Goal: Information Seeking & Learning: Learn about a topic

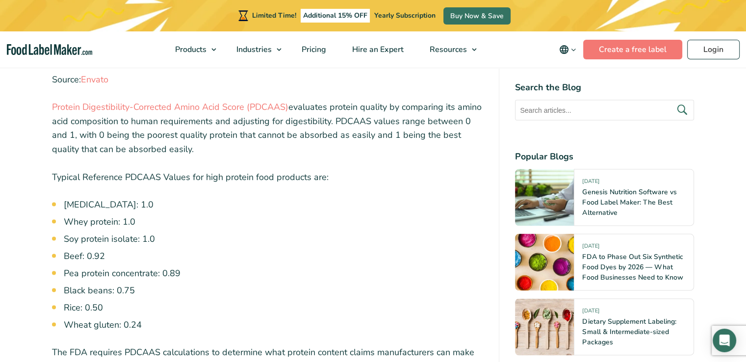
scroll to position [1911, 0]
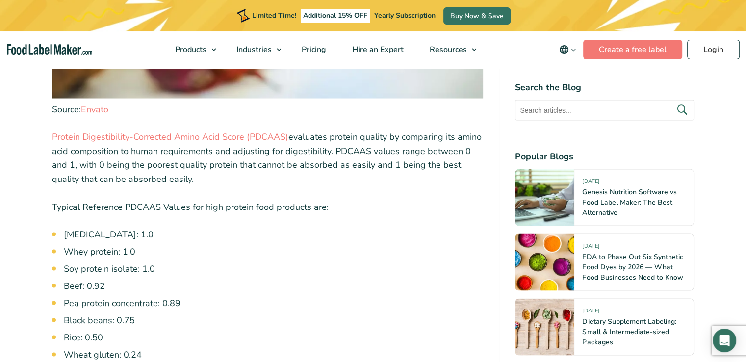
click at [101, 228] on li "[MEDICAL_DATA]: 1.0" at bounding box center [274, 234] width 420 height 13
click at [252, 262] on li "Soy protein isolate: 1.0" at bounding box center [274, 268] width 420 height 13
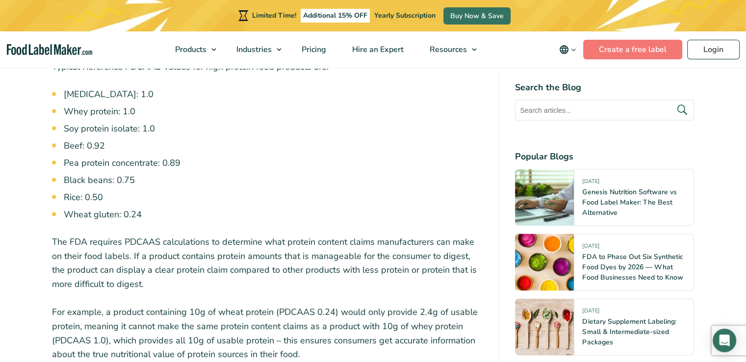
scroll to position [2052, 0]
click at [204, 235] on p "The FDA requires PDCAAS calculations to determine what protein content claims m…" at bounding box center [268, 263] width 432 height 56
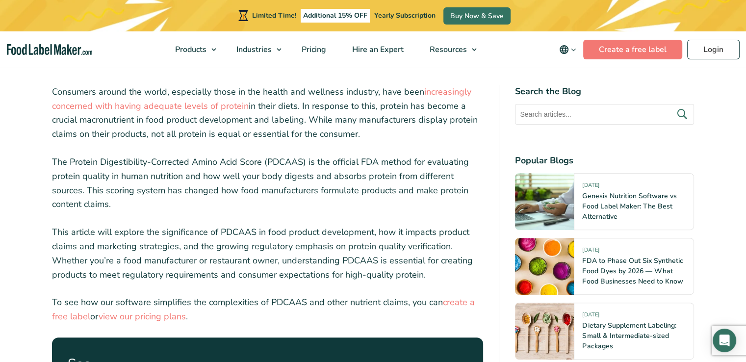
scroll to position [211, 0]
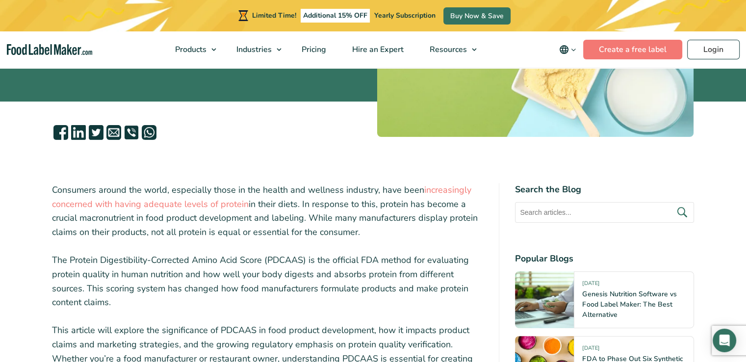
click at [181, 287] on p "The Protein Digestibility-Corrected Amino Acid Score (PDCAAS) is the official F…" at bounding box center [268, 281] width 432 height 56
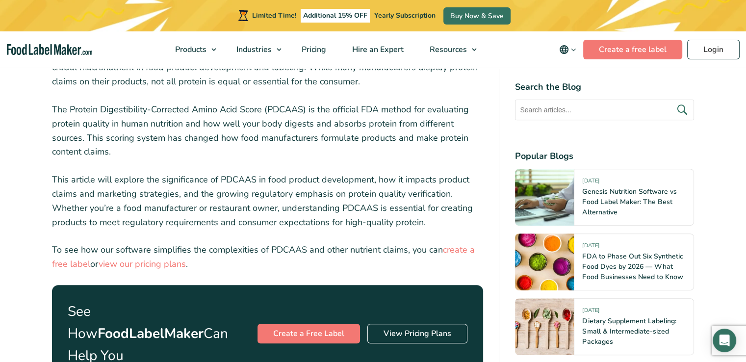
scroll to position [407, 0]
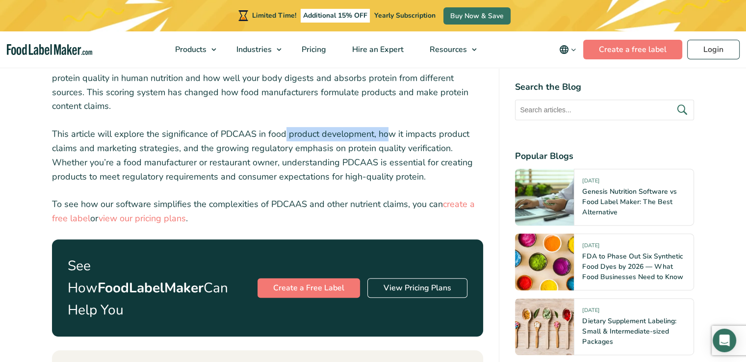
drag, startPoint x: 284, startPoint y: 134, endPoint x: 388, endPoint y: 131, distance: 104.0
click at [388, 131] on p "This article will explore the significance of PDCAAS in food product developmen…" at bounding box center [268, 155] width 432 height 56
click at [396, 157] on p "This article will explore the significance of PDCAAS in food product developmen…" at bounding box center [268, 155] width 432 height 56
click at [154, 155] on p "This article will explore the significance of PDCAAS in food product developmen…" at bounding box center [268, 155] width 432 height 56
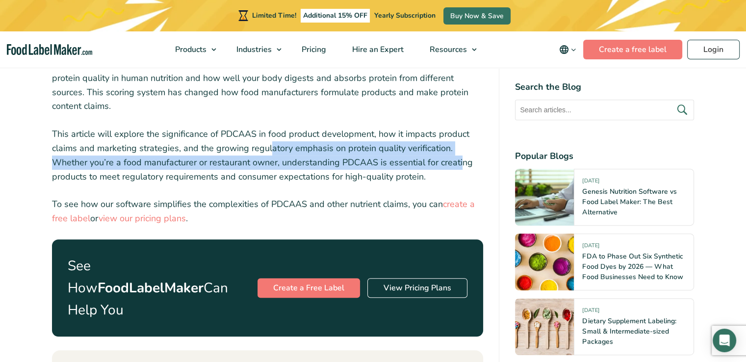
drag, startPoint x: 271, startPoint y: 153, endPoint x: 461, endPoint y: 157, distance: 190.3
click at [461, 157] on p "This article will explore the significance of PDCAAS in food product developmen…" at bounding box center [268, 155] width 432 height 56
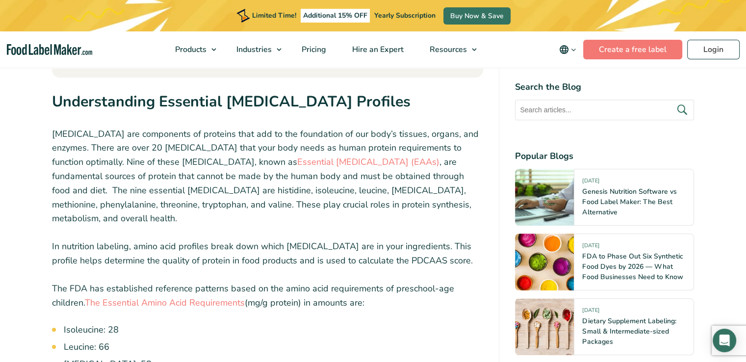
scroll to position [996, 0]
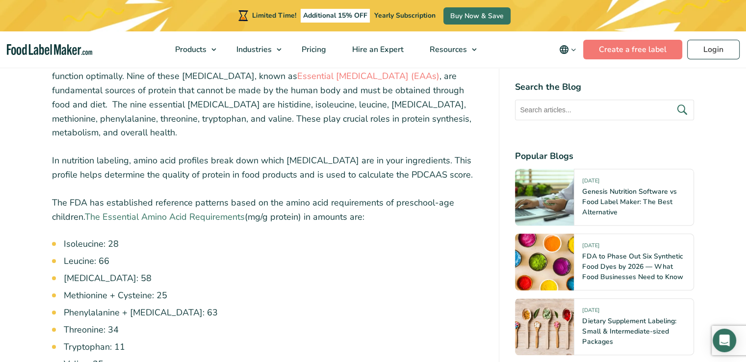
click at [182, 211] on link "The Essential Amino Acid Requirements" at bounding box center [165, 217] width 160 height 12
click at [240, 323] on li "Threonine: 34" at bounding box center [274, 329] width 420 height 13
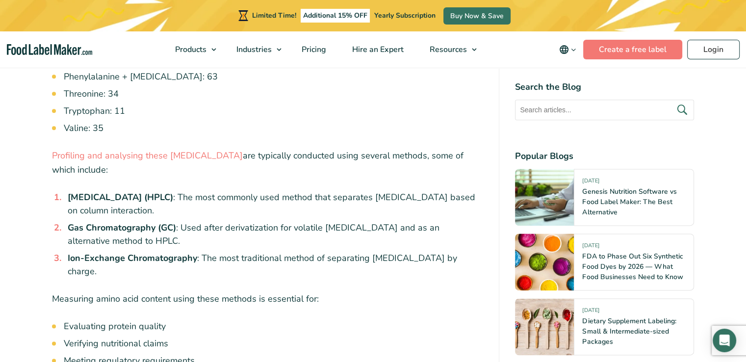
scroll to position [1290, 0]
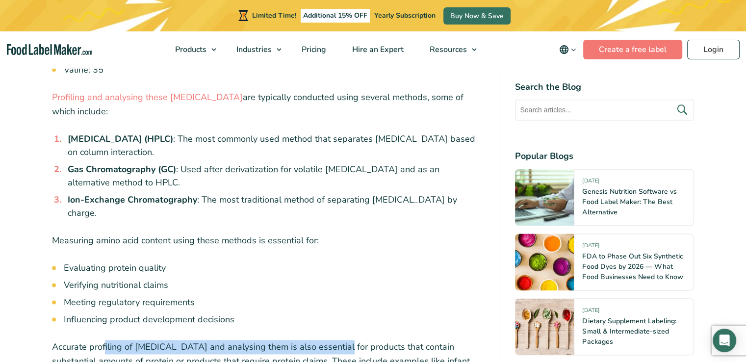
drag, startPoint x: 104, startPoint y: 291, endPoint x: 337, endPoint y: 296, distance: 233.0
click at [337, 340] on p "Accurate profiling of [MEDICAL_DATA] and analysing them is also essential for p…" at bounding box center [268, 361] width 432 height 42
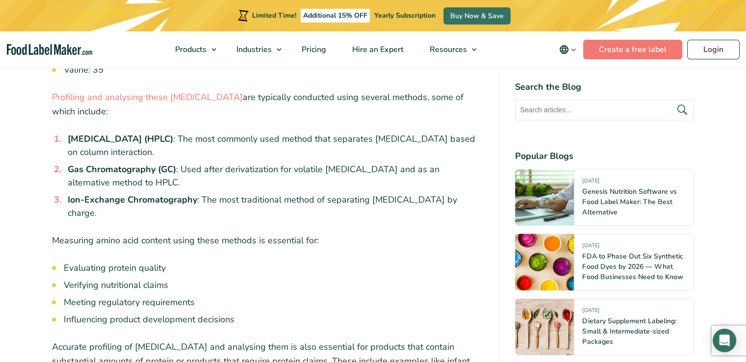
click at [248, 340] on p "Accurate profiling of [MEDICAL_DATA] and analysing them is also essential for p…" at bounding box center [268, 361] width 432 height 42
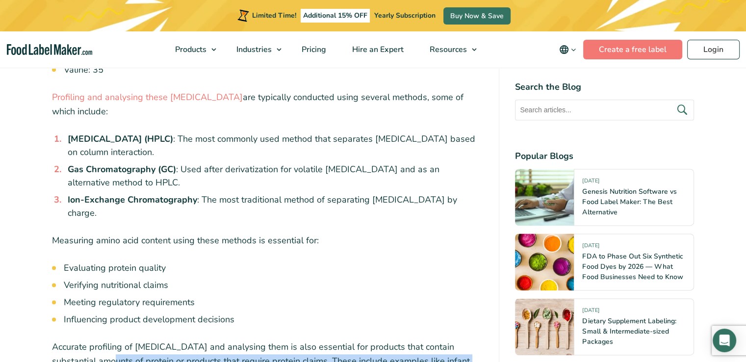
drag, startPoint x: 81, startPoint y: 312, endPoint x: 251, endPoint y: 331, distance: 170.3
click at [251, 340] on p "Accurate profiling of [MEDICAL_DATA] and analysing them is also essential for p…" at bounding box center [268, 361] width 432 height 42
click at [194, 340] on p "Accurate profiling of [MEDICAL_DATA] and analysing them is also essential for p…" at bounding box center [268, 361] width 432 height 42
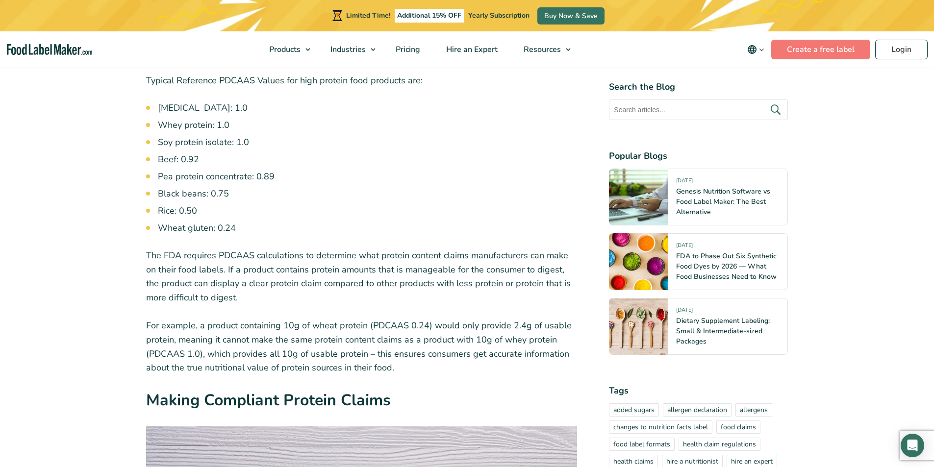
scroll to position [1977, 0]
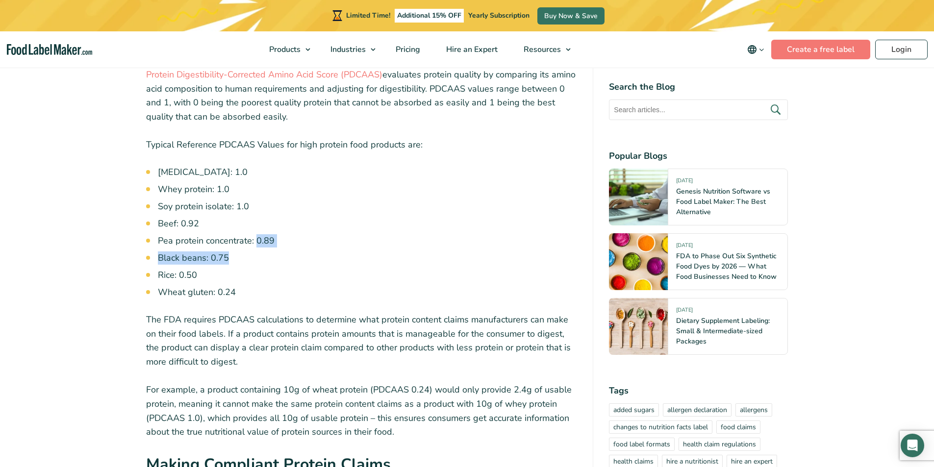
drag, startPoint x: 257, startPoint y: 190, endPoint x: 317, endPoint y: 206, distance: 62.0
click at [317, 206] on ul "[MEDICAL_DATA]: 1.0 Whey protein: 1.0 Soy protein isolate: 1.0 Beef: 0.92 Pea p…" at bounding box center [368, 232] width 420 height 133
click at [302, 286] on li "Wheat gluten: 0.24" at bounding box center [368, 292] width 420 height 13
click at [473, 361] on p "For example, a product containing 10g of wheat protein (PDCAAS 0.24) would only…" at bounding box center [362, 411] width 432 height 56
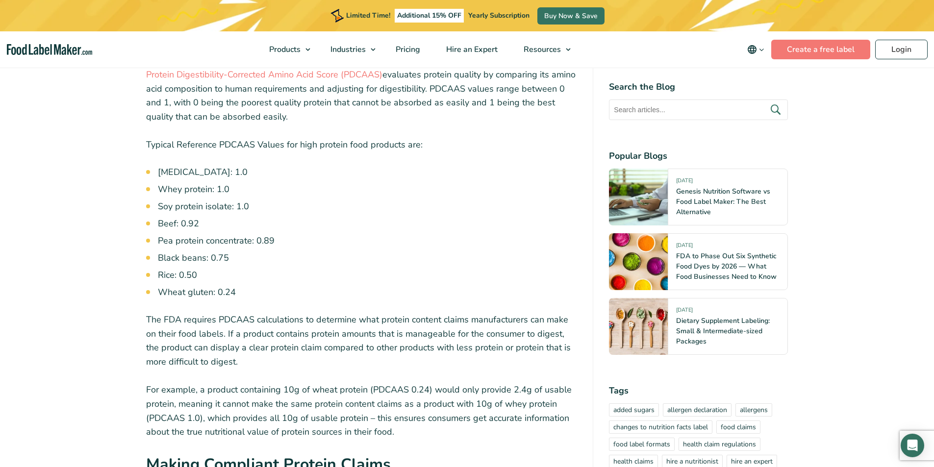
click at [463, 361] on p "For example, a product containing 10g of wheat protein (PDCAAS 0.24) would only…" at bounding box center [362, 411] width 432 height 56
click at [227, 313] on p "The FDA requires PDCAAS calculations to determine what protein content claims m…" at bounding box center [362, 341] width 432 height 56
click at [325, 361] on p "For example, a product containing 10g of wheat protein (PDCAAS 0.24) would only…" at bounding box center [362, 411] width 432 height 56
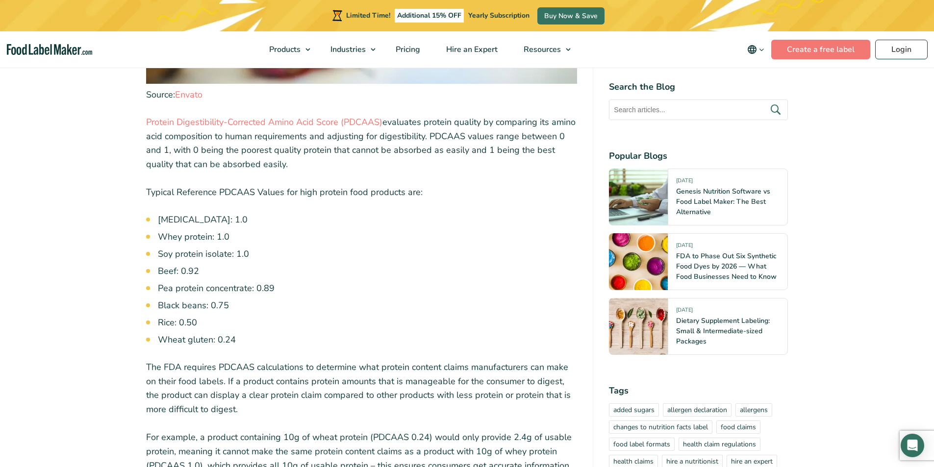
scroll to position [1928, 0]
click at [250, 361] on p "The FDA requires PDCAAS calculations to determine what protein content claims m…" at bounding box center [362, 390] width 432 height 56
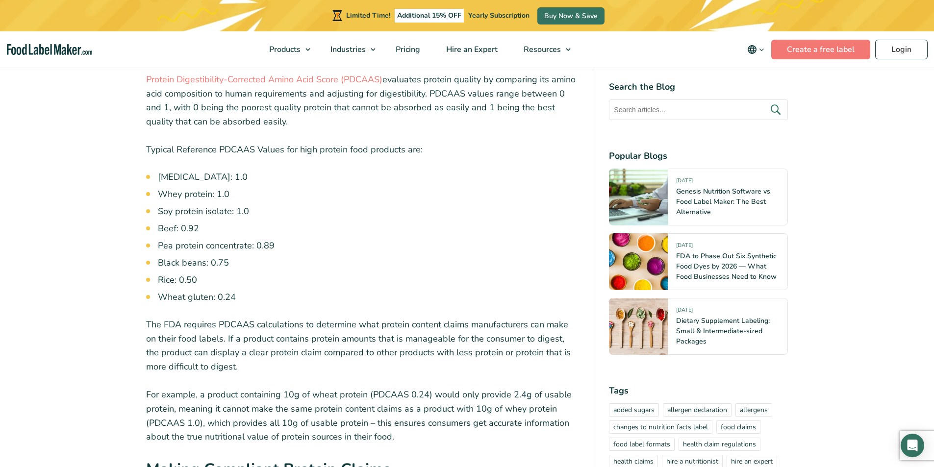
scroll to position [2075, 0]
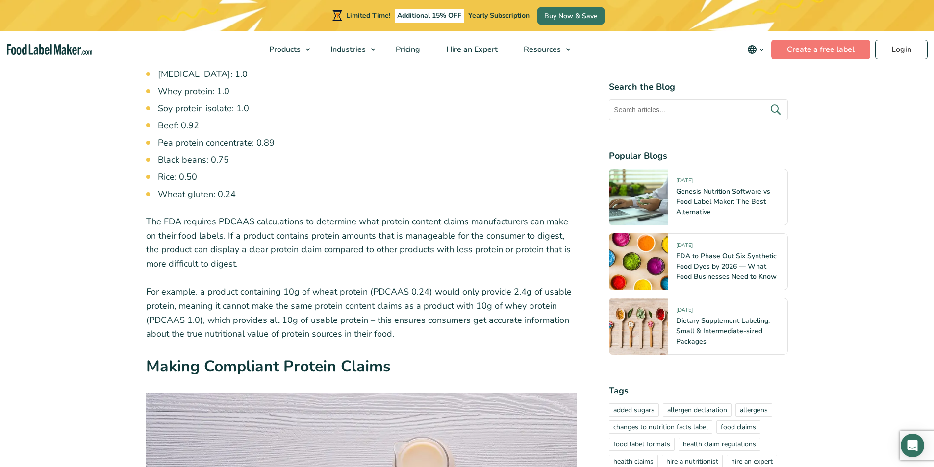
click at [481, 285] on p "For example, a product containing 10g of wheat protein (PDCAAS 0.24) would only…" at bounding box center [362, 313] width 432 height 56
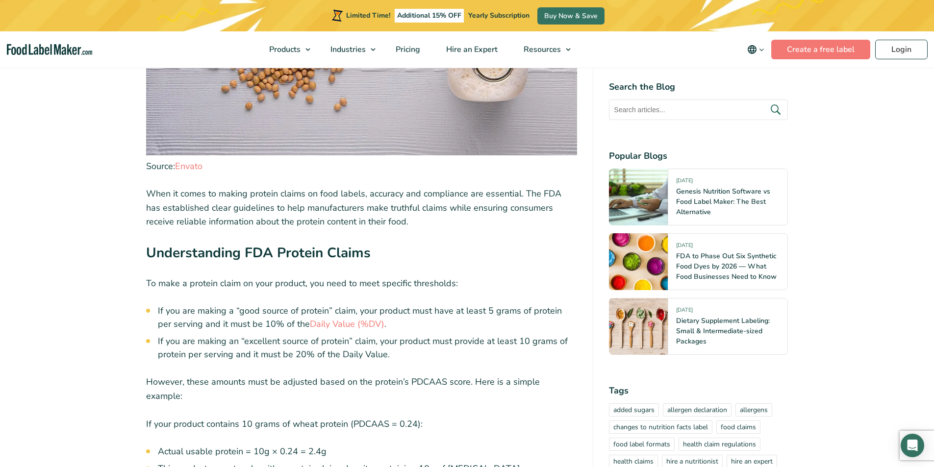
scroll to position [2614, 0]
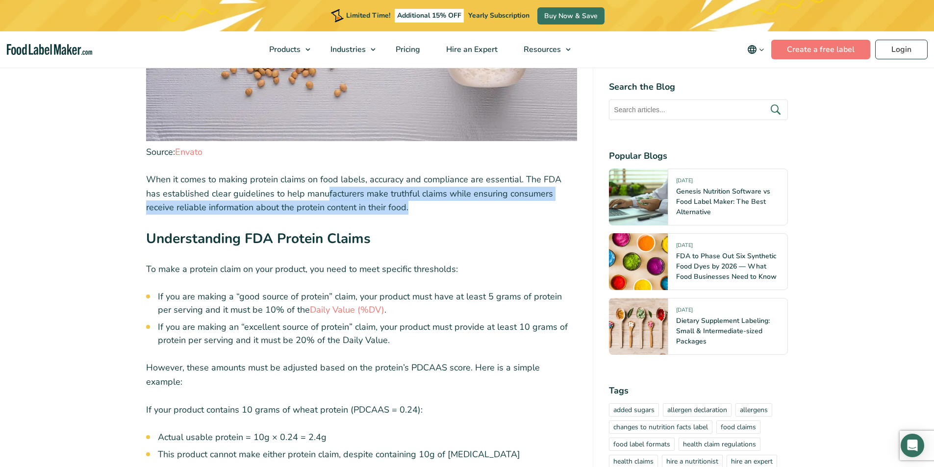
drag, startPoint x: 310, startPoint y: 151, endPoint x: 408, endPoint y: 153, distance: 98.1
click at [408, 173] on p "When it comes to making protein claims on food labels, accuracy and compliance …" at bounding box center [362, 194] width 432 height 42
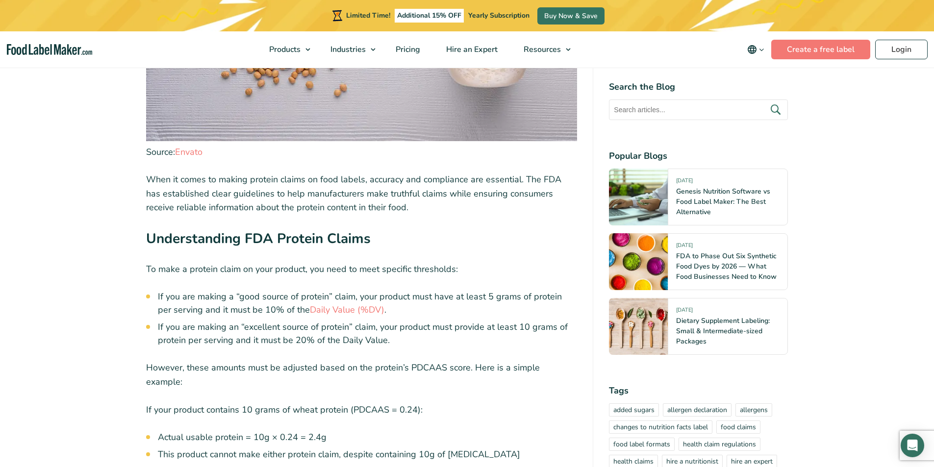
drag, startPoint x: 254, startPoint y: 245, endPoint x: 356, endPoint y: 249, distance: 102.1
click at [356, 290] on li "If you are making a “good source of protein” claim, your product must have at l…" at bounding box center [368, 303] width 420 height 26
click at [431, 361] on p "However, these amounts must be adjusted based on the protein’s PDCAAS score. He…" at bounding box center [362, 375] width 432 height 28
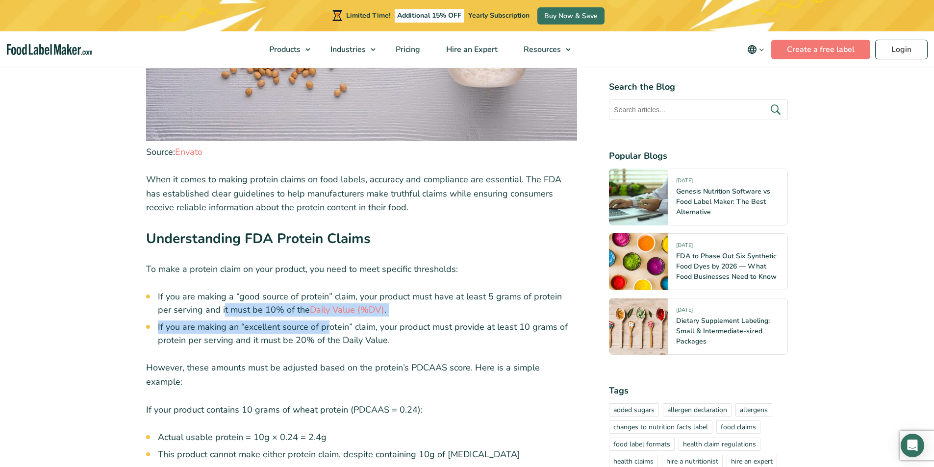
drag, startPoint x: 231, startPoint y: 266, endPoint x: 330, endPoint y: 272, distance: 98.7
click at [330, 290] on ul "If you are making a “good source of protein” claim, your product must have at l…" at bounding box center [368, 318] width 420 height 57
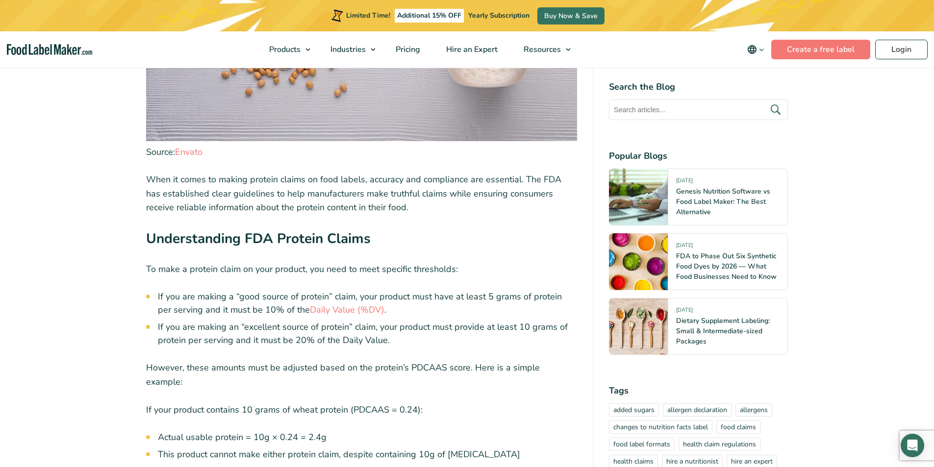
click at [427, 321] on li "If you are making an “excellent source of protein” claim, your product must pro…" at bounding box center [368, 334] width 420 height 26
drag, startPoint x: 250, startPoint y: 285, endPoint x: 372, endPoint y: 288, distance: 122.1
click at [372, 321] on li "If you are making an “excellent source of protein” claim, your product must pro…" at bounding box center [368, 334] width 420 height 26
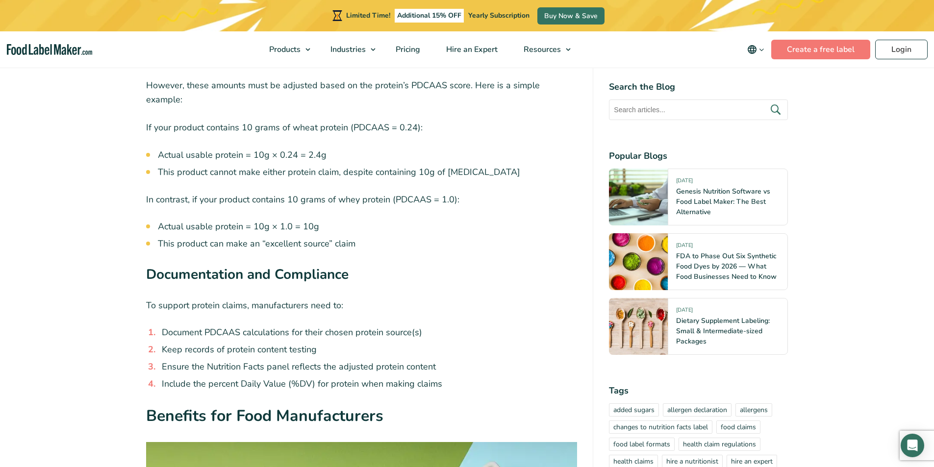
scroll to position [2908, 0]
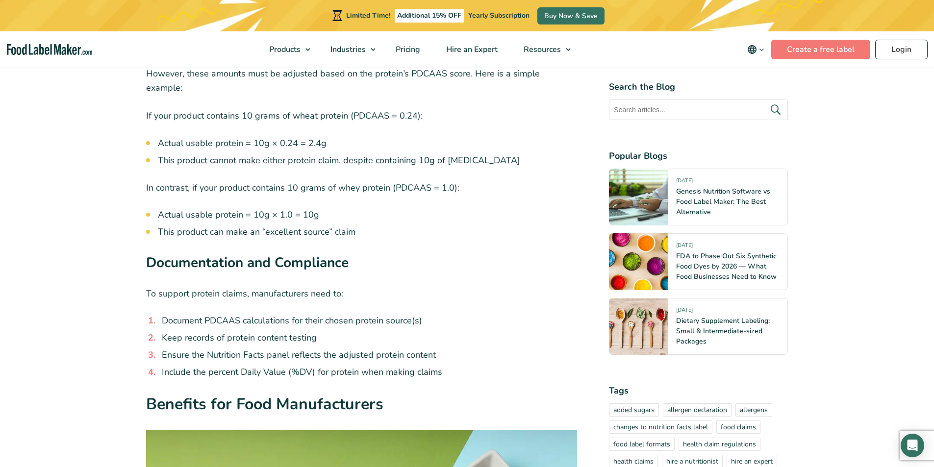
click at [489, 253] on h3 "Documentation and Compliance" at bounding box center [362, 266] width 432 height 26
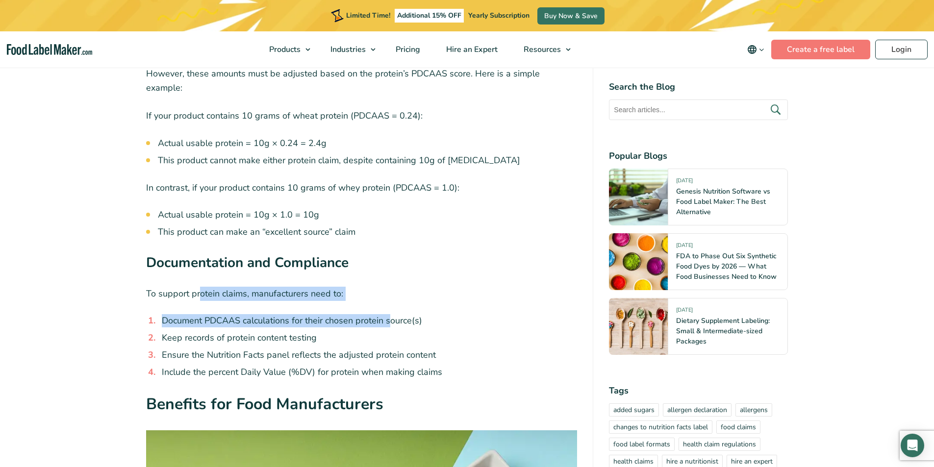
drag, startPoint x: 198, startPoint y: 229, endPoint x: 390, endPoint y: 242, distance: 192.7
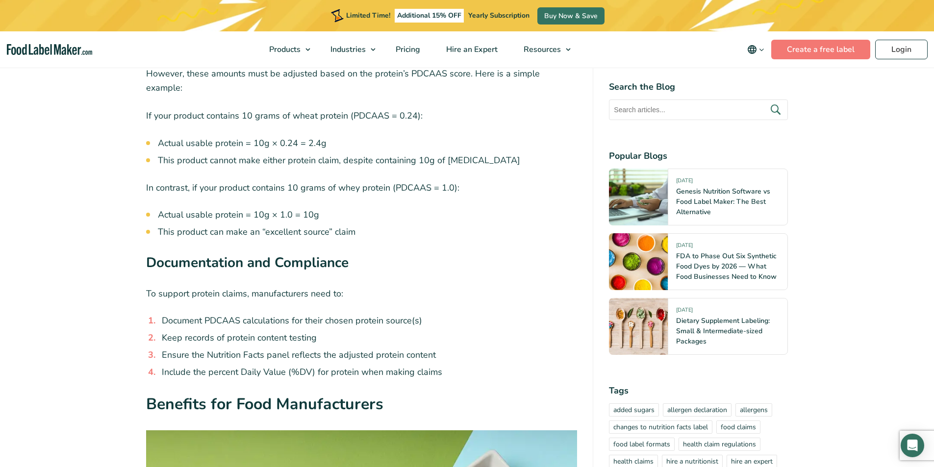
click at [301, 331] on li "Keep records of protein content testing" at bounding box center [368, 337] width 420 height 13
drag, startPoint x: 243, startPoint y: 259, endPoint x: 387, endPoint y: 261, distance: 144.2
click at [387, 314] on li "Document PDCAAS calculations for their chosen protein source(s)" at bounding box center [368, 320] width 420 height 13
click at [406, 331] on li "Keep records of protein content testing" at bounding box center [368, 337] width 420 height 13
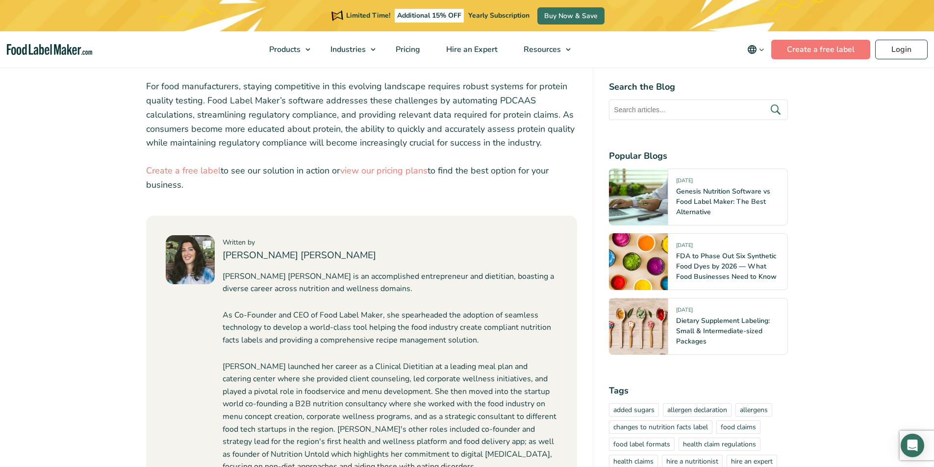
scroll to position [4526, 0]
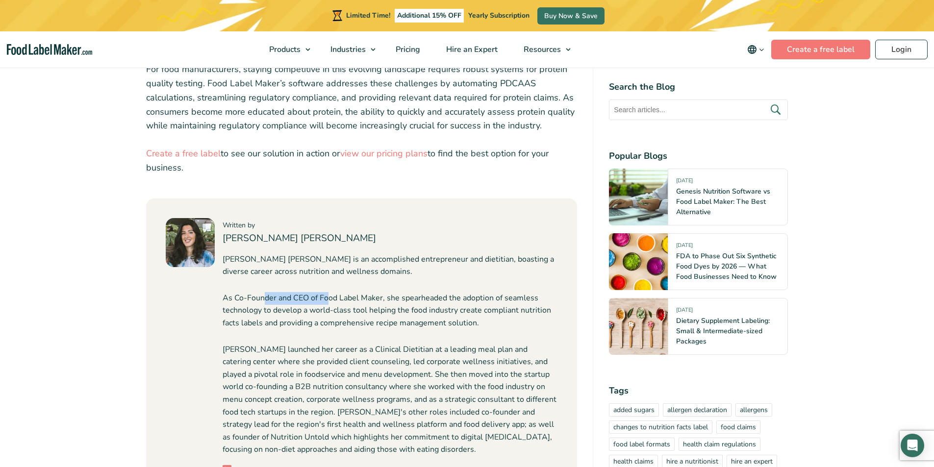
drag, startPoint x: 263, startPoint y: 229, endPoint x: 330, endPoint y: 231, distance: 66.7
click at [330, 292] on p "As Co-Founder and CEO of Food Label Maker, she spearheaded the adoption of seam…" at bounding box center [390, 311] width 335 height 38
drag, startPoint x: 342, startPoint y: 264, endPoint x: 335, endPoint y: 264, distance: 6.9
click at [335, 292] on p "As Co-Founder and CEO of Food Label Maker, she spearheaded the adoption of seam…" at bounding box center [390, 311] width 335 height 38
click at [273, 292] on p "As Co-Founder and CEO of Food Label Maker, she spearheaded the adoption of seam…" at bounding box center [390, 311] width 335 height 38
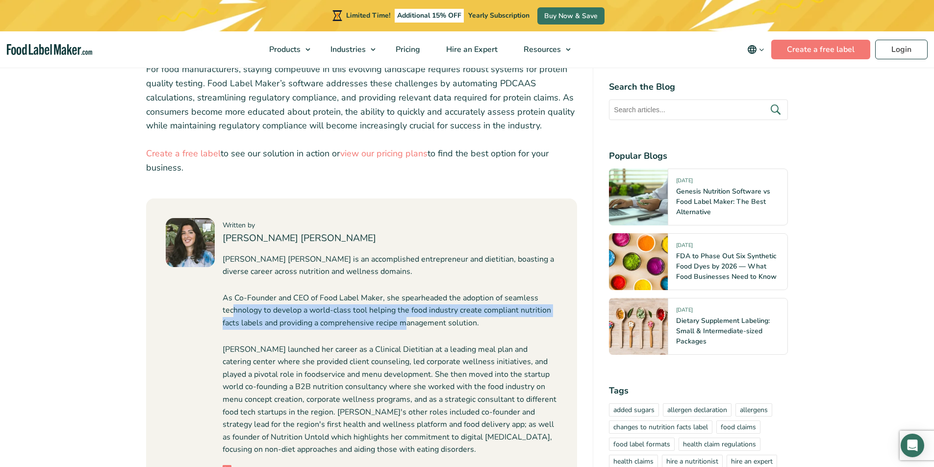
drag, startPoint x: 233, startPoint y: 250, endPoint x: 405, endPoint y: 254, distance: 171.7
click at [405, 292] on p "As Co-Founder and CEO of Food Label Maker, she spearheaded the adoption of seam…" at bounding box center [390, 311] width 335 height 38
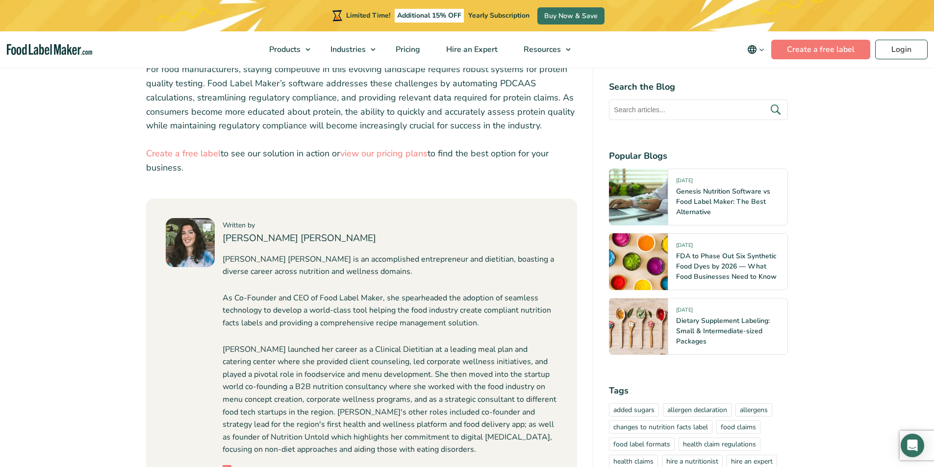
click at [394, 271] on div "[PERSON_NAME] [PERSON_NAME] is an accomplished entrepreneur and dietitian, boas…" at bounding box center [390, 355] width 335 height 203
click at [224, 361] on icon at bounding box center [227, 469] width 9 height 9
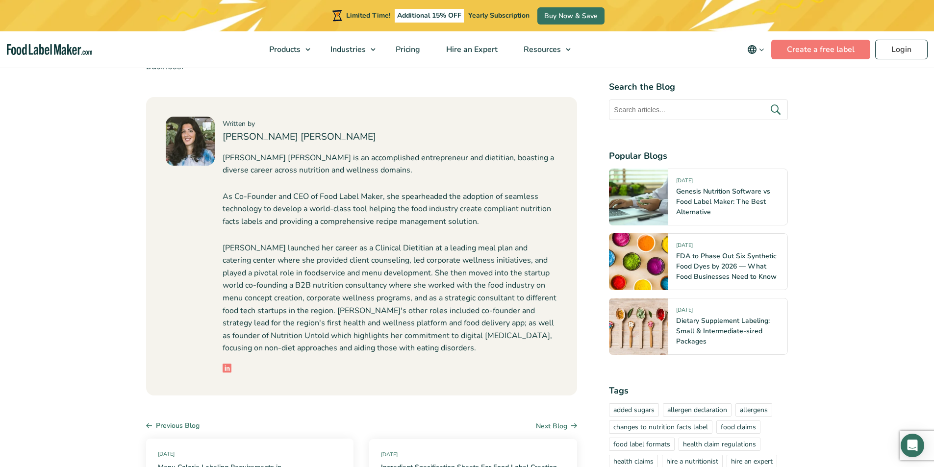
scroll to position [4625, 0]
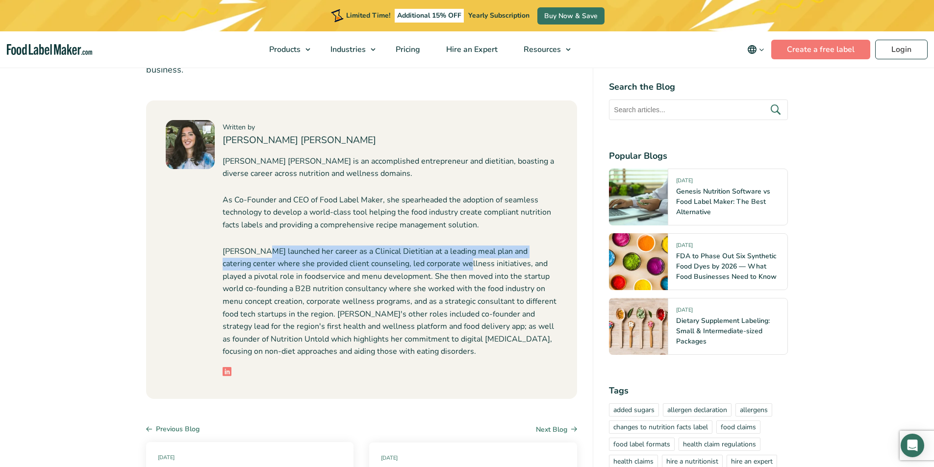
drag, startPoint x: 259, startPoint y: 188, endPoint x: 447, endPoint y: 242, distance: 195.5
click at [441, 246] on p "[PERSON_NAME] launched her career as a Clinical Dietitian at a leading meal pla…" at bounding box center [390, 302] width 335 height 113
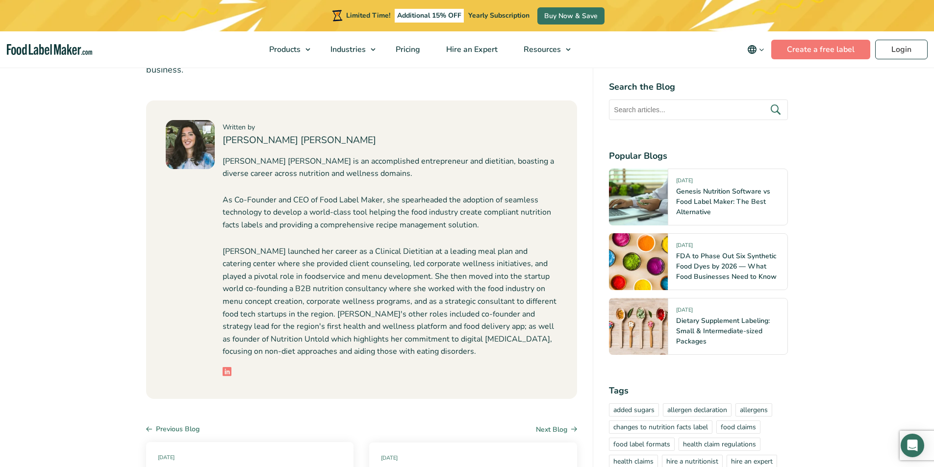
click at [451, 259] on p "[PERSON_NAME] launched her career as a Clinical Dietitian at a leading meal pla…" at bounding box center [390, 302] width 335 height 113
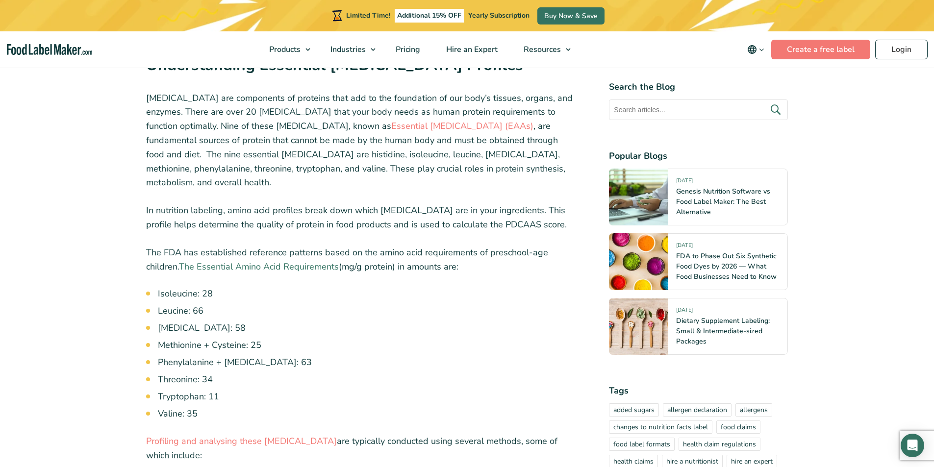
scroll to position [947, 0]
click at [446, 288] on ul "Isoleucine: 28 Leucine: 66 [MEDICAL_DATA]: 58 Methionine + Cysteine: 25 Phenyla…" at bounding box center [368, 354] width 420 height 133
drag, startPoint x: 348, startPoint y: 233, endPoint x: 371, endPoint y: 235, distance: 22.6
click at [371, 246] on p "The FDA has established reference patterns based on the amino acid requirements…" at bounding box center [362, 260] width 432 height 28
click at [361, 305] on li "Leucine: 66" at bounding box center [368, 311] width 420 height 13
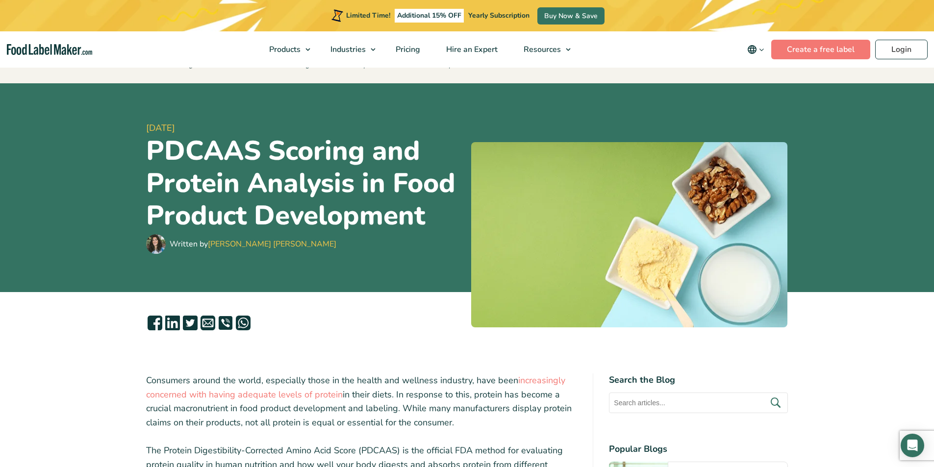
scroll to position [0, 0]
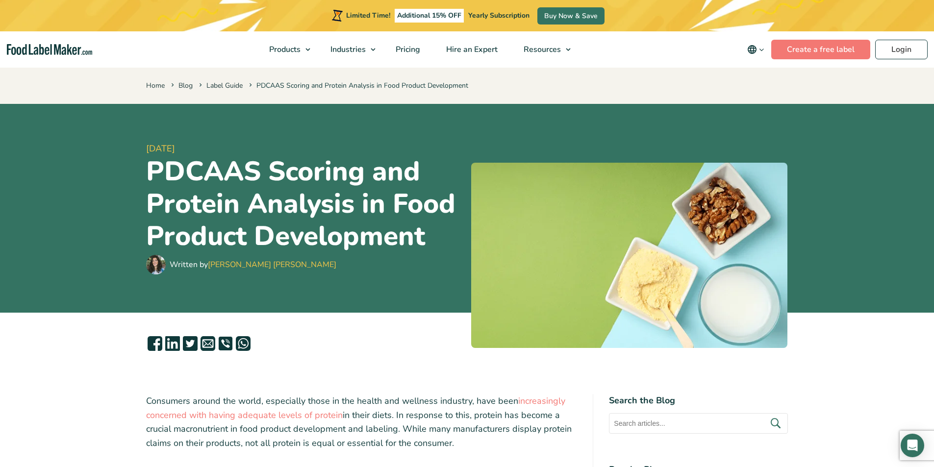
click at [352, 173] on h1 "PDCAAS Scoring and Protein Analysis in Food Product Development" at bounding box center [304, 203] width 317 height 97
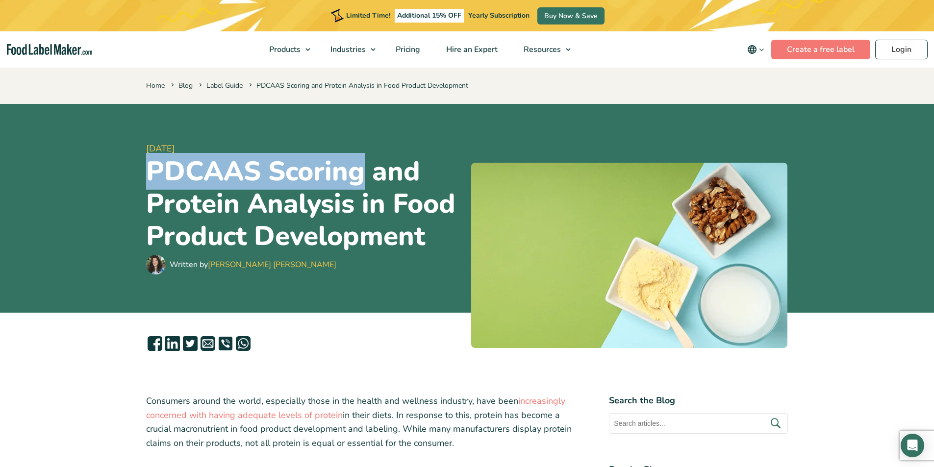
drag, startPoint x: 144, startPoint y: 166, endPoint x: 363, endPoint y: 180, distance: 219.7
click at [363, 180] on div "[DATE] PDCAAS Scoring and Protein Analysis in Food Product Development Written …" at bounding box center [467, 208] width 657 height 209
copy h1 "PDCAAS Scoring"
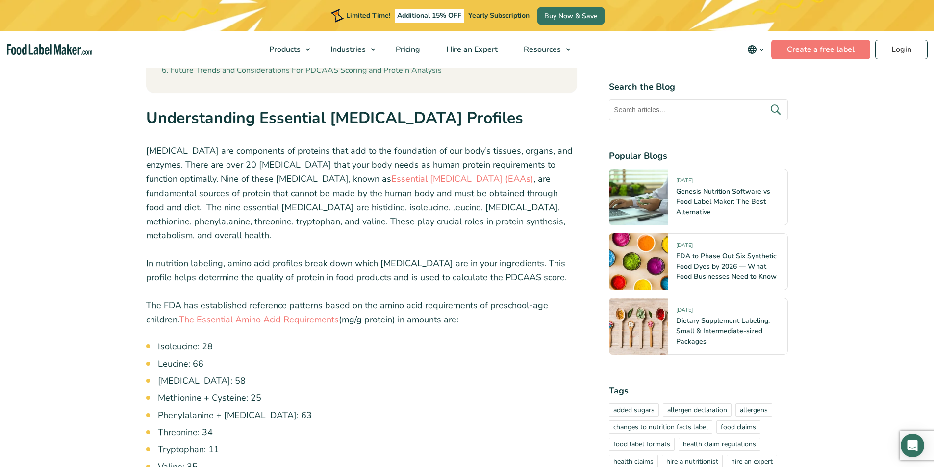
scroll to position [1079, 0]
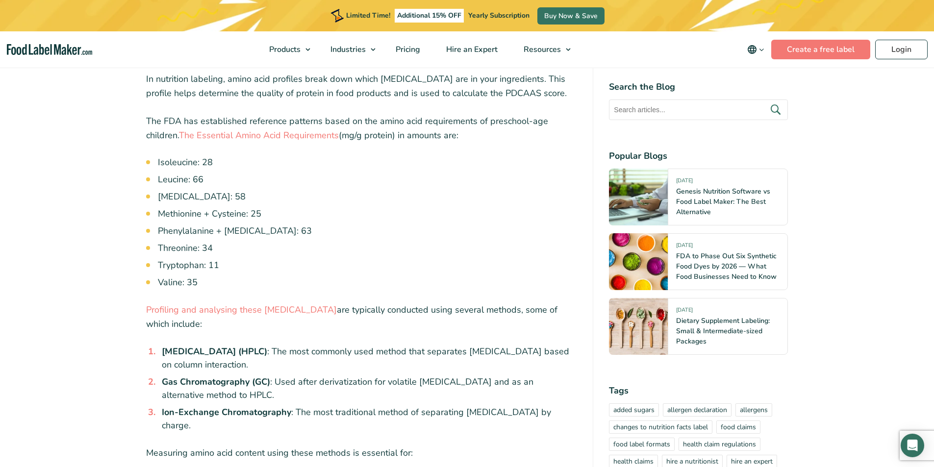
click at [272, 222] on ul "Isoleucine: 28 Leucine: 66 [MEDICAL_DATA]: 58 Methionine + Cysteine: 25 Phenyla…" at bounding box center [368, 222] width 420 height 133
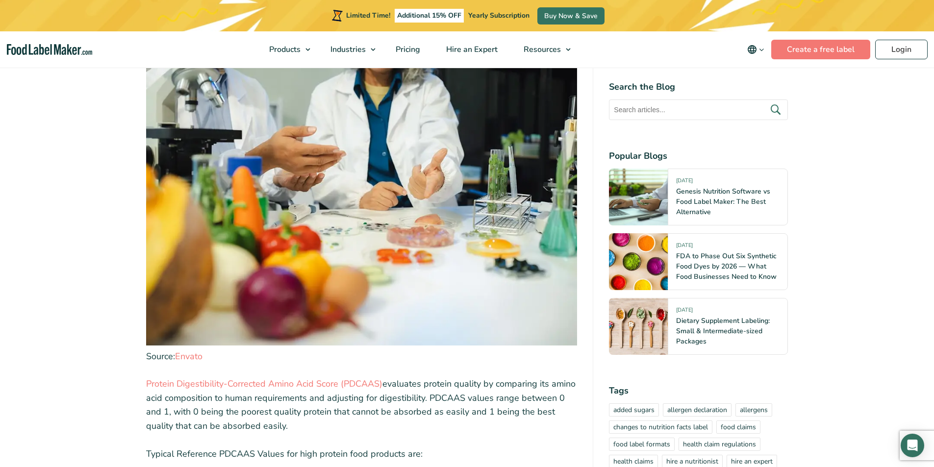
scroll to position [1961, 0]
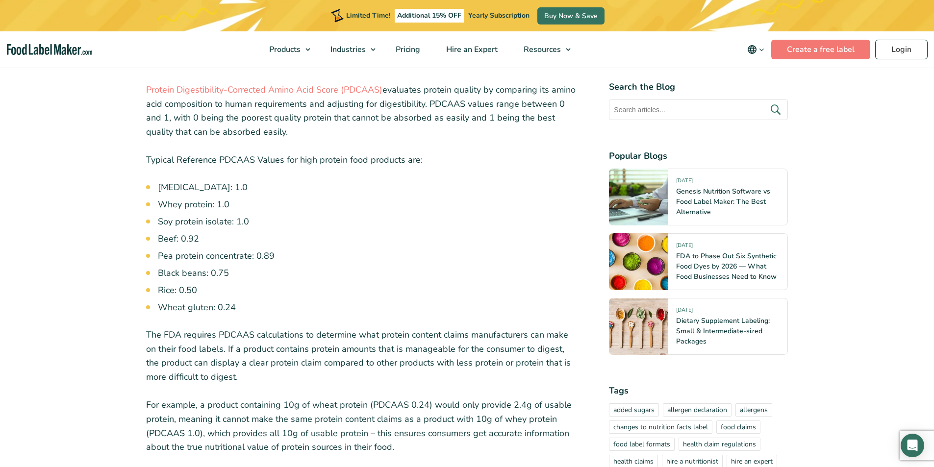
click at [309, 361] on p "For example, a product containing 10g of wheat protein (PDCAAS 0.24) would only…" at bounding box center [362, 426] width 432 height 56
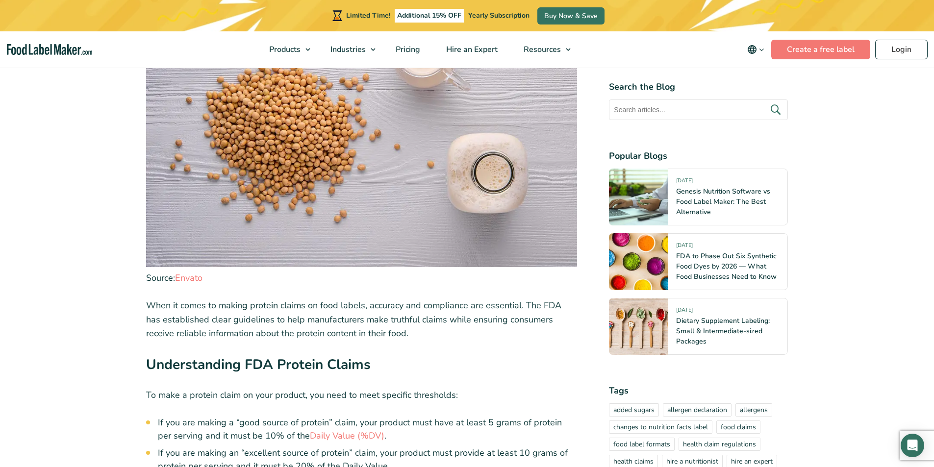
scroll to position [2550, 0]
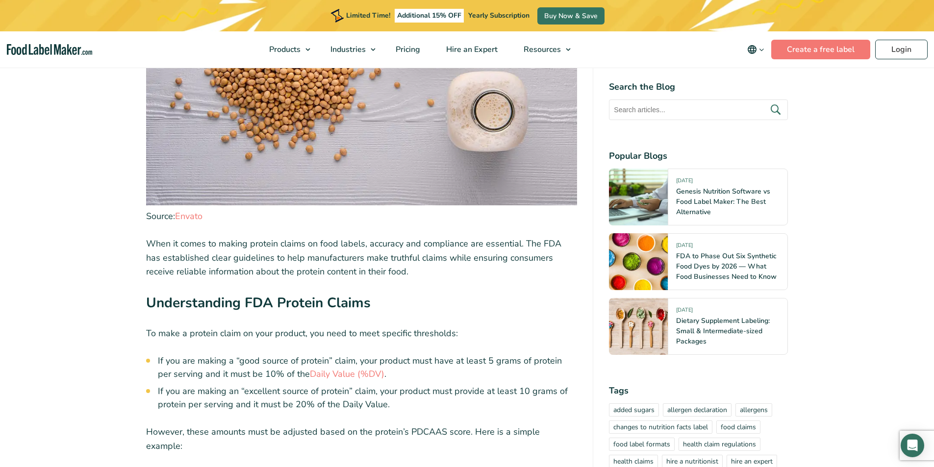
click at [355, 361] on p "However, these amounts must be adjusted based on the protein’s PDCAAS score. He…" at bounding box center [362, 439] width 432 height 28
